Goal: Task Accomplishment & Management: Use online tool/utility

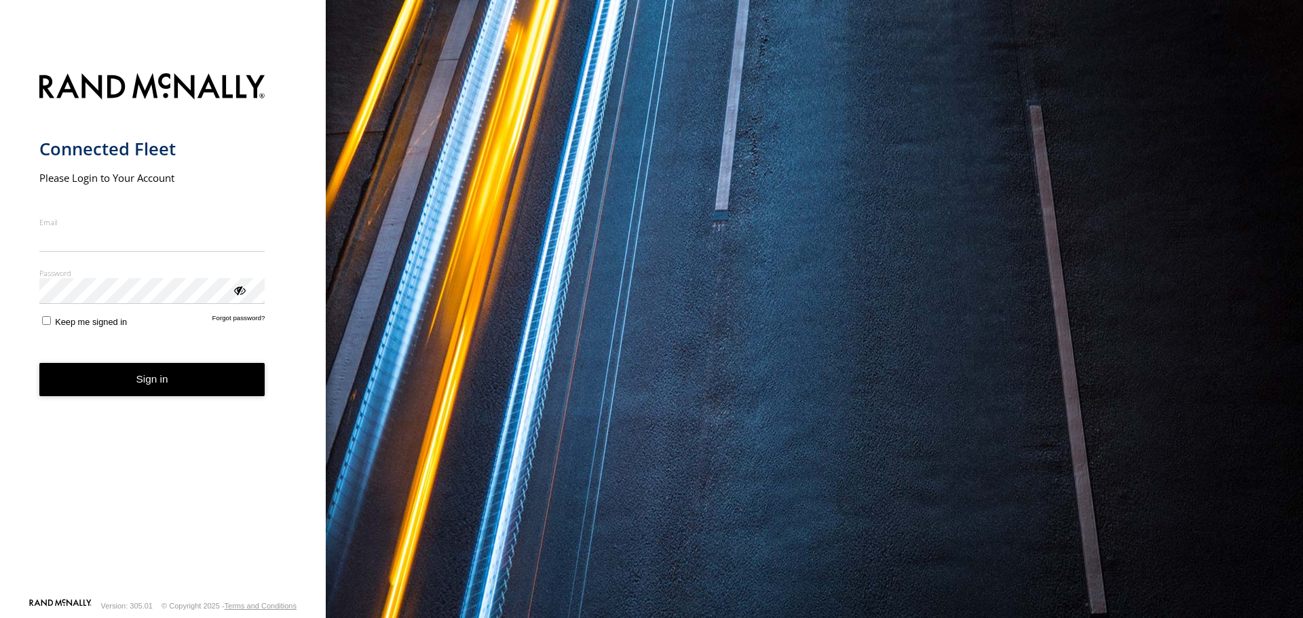
type input "**********"
click at [52, 325] on label "Keep me signed in" at bounding box center [83, 320] width 88 height 13
click at [136, 379] on button "Sign in" at bounding box center [152, 379] width 226 height 33
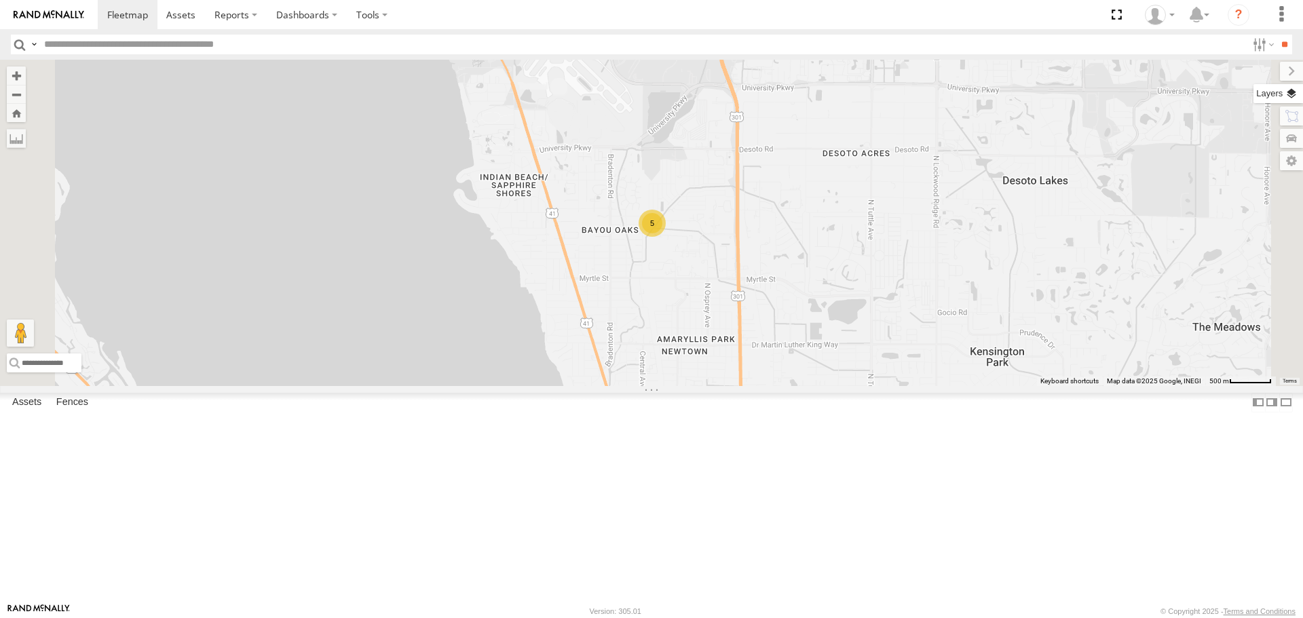
click at [1290, 89] on label at bounding box center [1279, 93] width 50 height 19
click at [0, 0] on span "Basemaps" at bounding box center [0, 0] width 0 height 0
click at [0, 0] on span "Roadmap" at bounding box center [0, 0] width 0 height 0
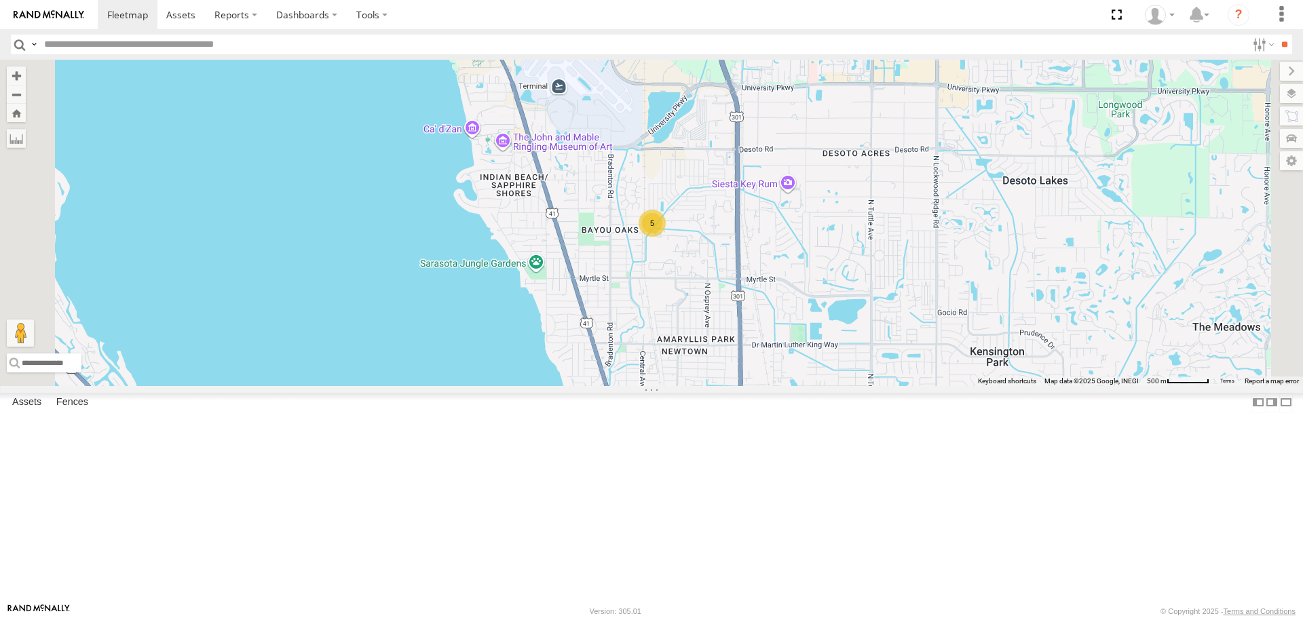
click at [0, 0] on span "Overlays" at bounding box center [0, 0] width 0 height 0
click at [0, 0] on span "Traffic" at bounding box center [0, 0] width 0 height 0
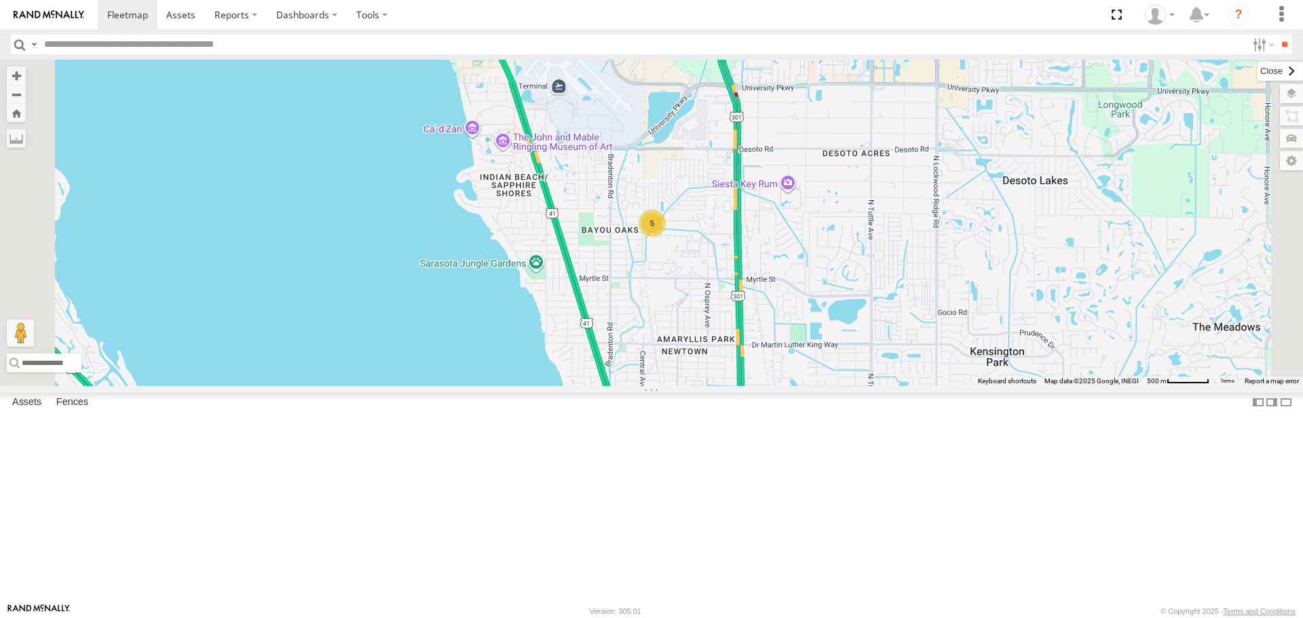
click at [1258, 70] on label at bounding box center [1280, 71] width 45 height 19
